Goal: Navigation & Orientation: Find specific page/section

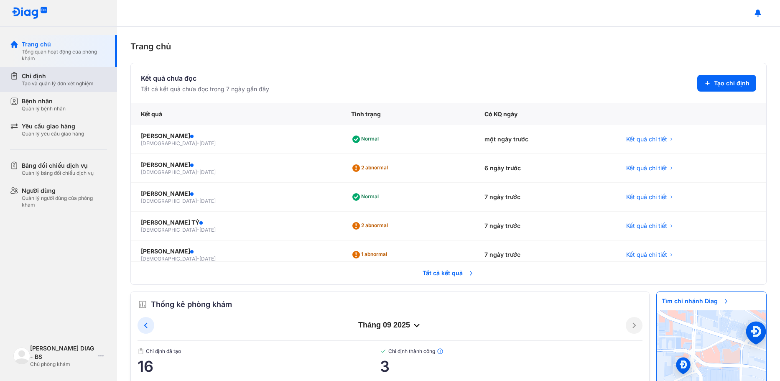
click at [57, 84] on div "Tạo và quản lý đơn xét nghiệm" at bounding box center [58, 83] width 72 height 7
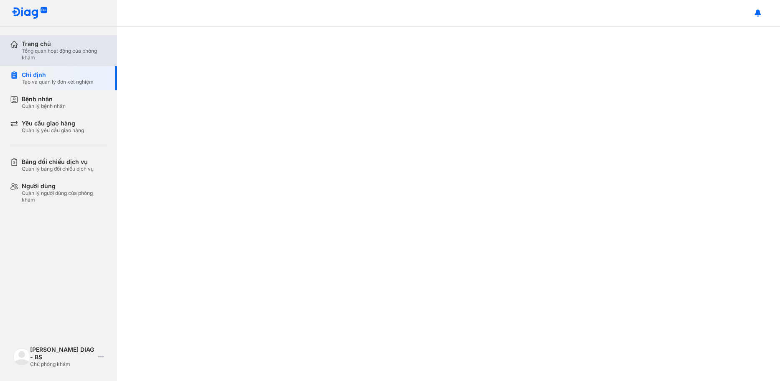
click at [45, 65] on div "Trang chủ Tổng quan hoạt động của phòng khám" at bounding box center [63, 50] width 107 height 31
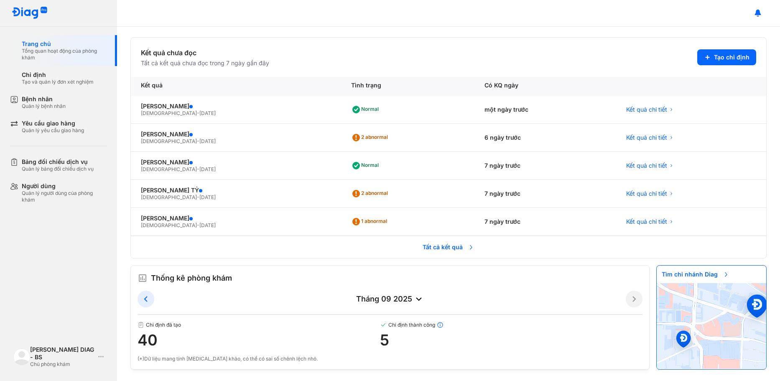
scroll to position [28, 0]
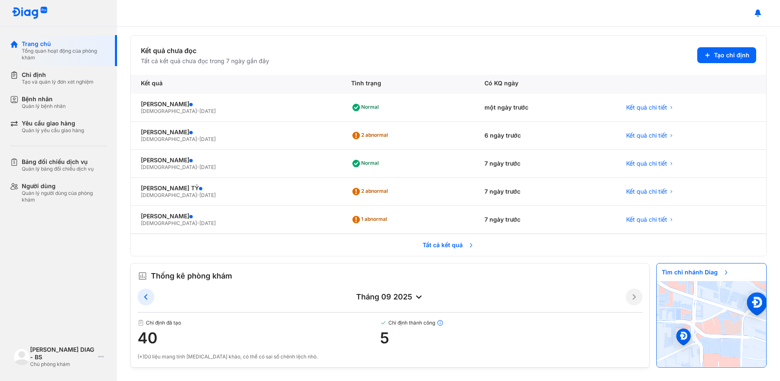
click at [436, 245] on span "Tất cả kết quả" at bounding box center [448, 245] width 62 height 18
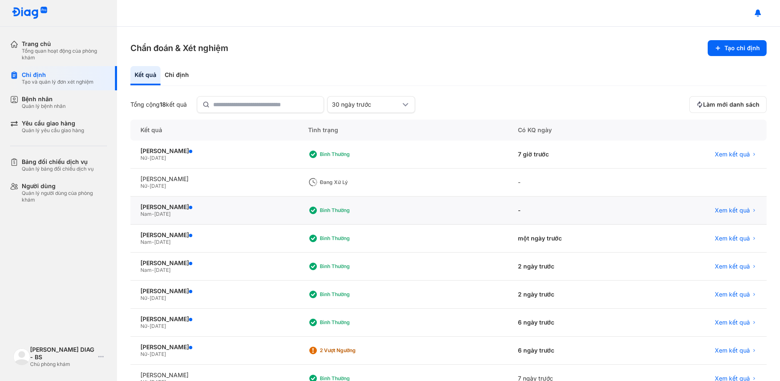
scroll to position [42, 0]
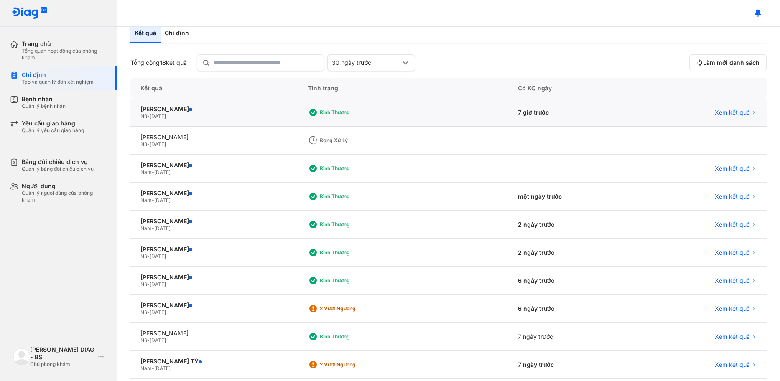
click at [602, 112] on div "7 giờ trước" at bounding box center [574, 113] width 132 height 28
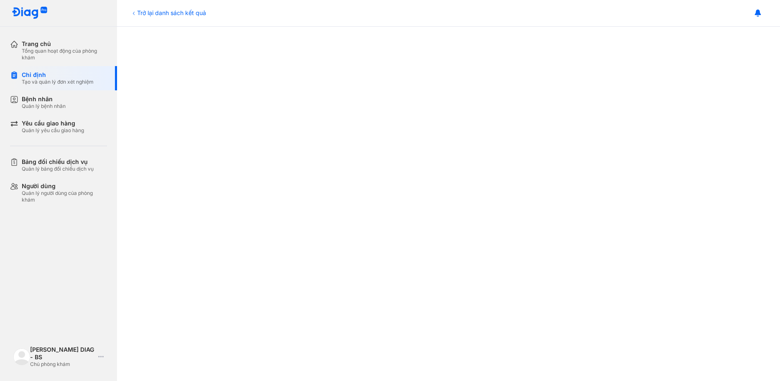
scroll to position [42, 0]
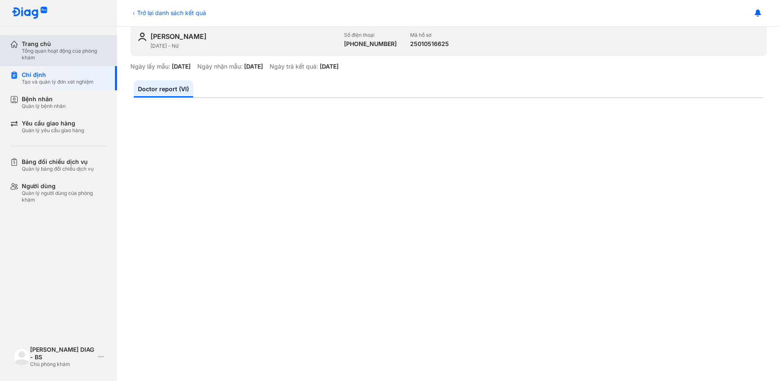
click at [49, 58] on div "Tổng quan hoạt động của phòng khám" at bounding box center [64, 54] width 85 height 13
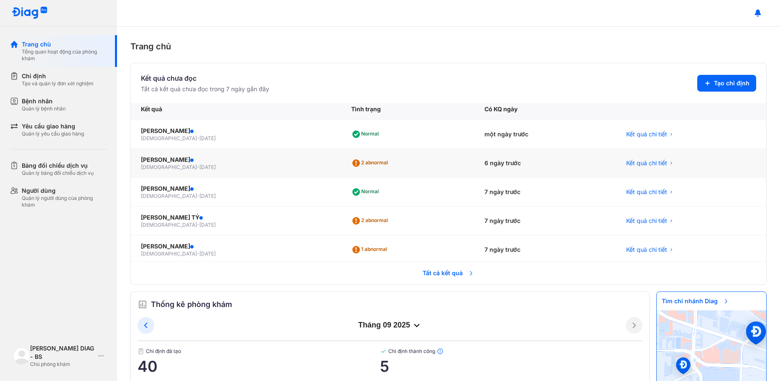
scroll to position [7, 0]
